Goal: Task Accomplishment & Management: Manage account settings

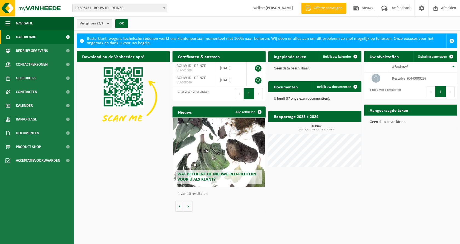
click at [300, 101] on div "U heeft 37 ongelezen document(en)." at bounding box center [315, 98] width 93 height 13
click at [300, 90] on link "Bekijk uw documenten" at bounding box center [337, 86] width 48 height 11
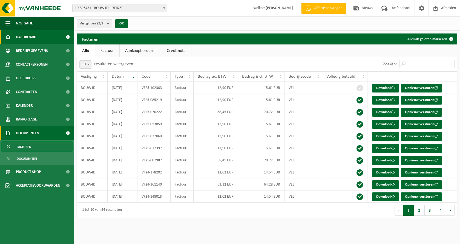
click at [29, 36] on span "Dashboard" at bounding box center [26, 37] width 21 height 14
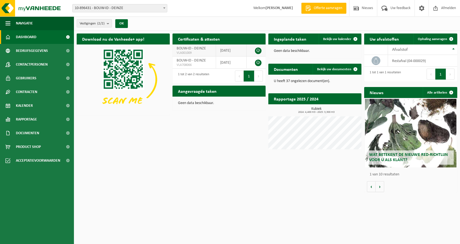
click at [260, 50] on link at bounding box center [258, 50] width 7 height 7
click at [32, 120] on span "Rapportage" at bounding box center [26, 119] width 21 height 14
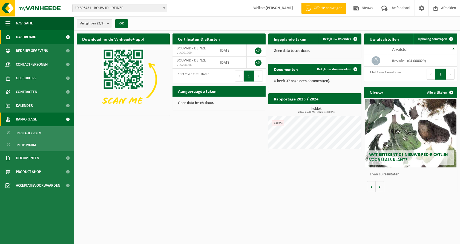
click at [29, 123] on span "Rapportage" at bounding box center [26, 119] width 21 height 14
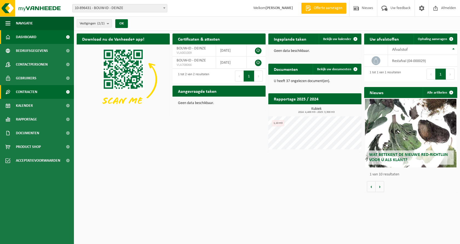
click at [32, 92] on span "Contracten" at bounding box center [26, 92] width 21 height 14
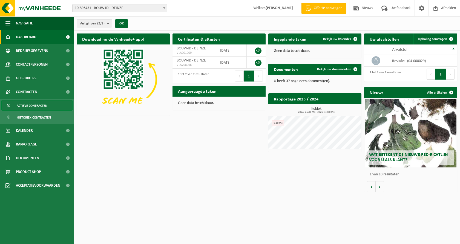
click at [30, 104] on span "Actieve contracten" at bounding box center [32, 105] width 31 height 10
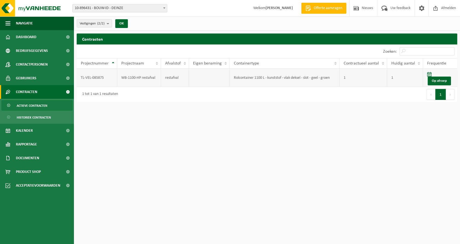
click at [243, 76] on td "Rolcontainer 1100 L - kunststof - vlak deksel - slot - geel - groen" at bounding box center [285, 78] width 110 height 18
click at [39, 50] on span "Bedrijfsgegevens" at bounding box center [32, 51] width 32 height 14
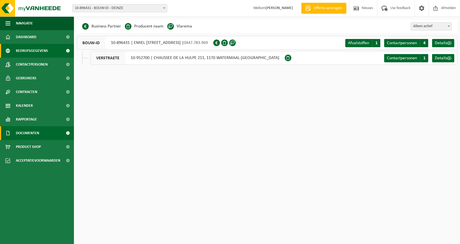
click at [33, 134] on span "Documenten" at bounding box center [27, 133] width 23 height 14
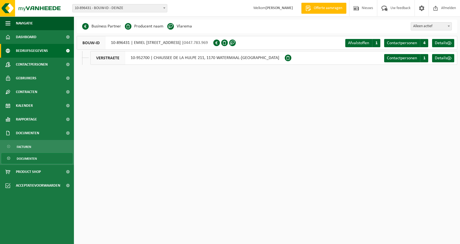
click at [27, 161] on span "Documenten" at bounding box center [27, 158] width 20 height 10
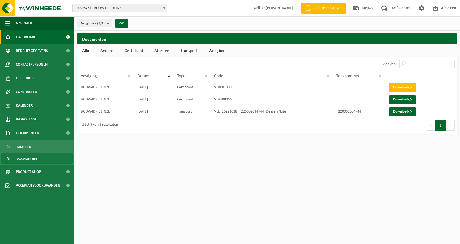
click at [46, 36] on link "Dashboard" at bounding box center [37, 37] width 74 height 14
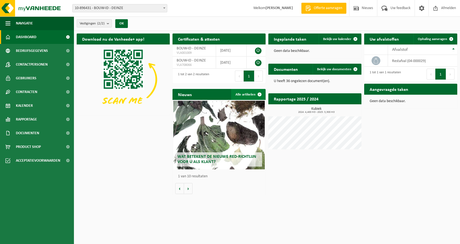
click at [261, 94] on span at bounding box center [259, 94] width 11 height 11
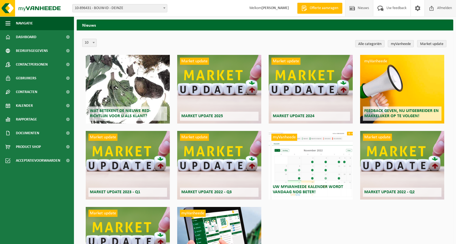
click at [440, 10] on span "Afmelden" at bounding box center [445, 8] width 18 height 16
